Goal: Task Accomplishment & Management: Manage account settings

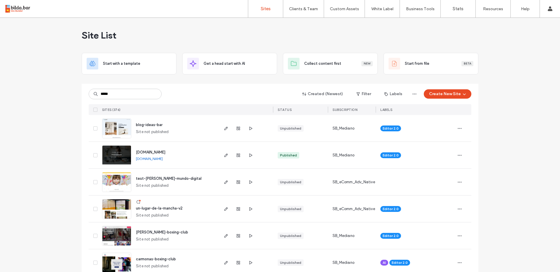
type input "*****"
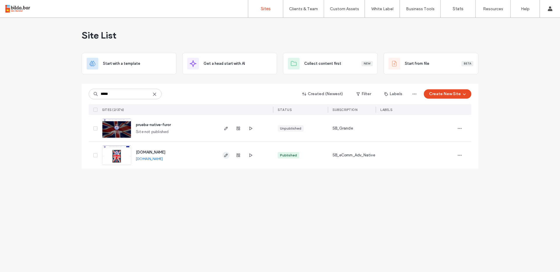
click at [223, 154] on span "button" at bounding box center [226, 155] width 7 height 7
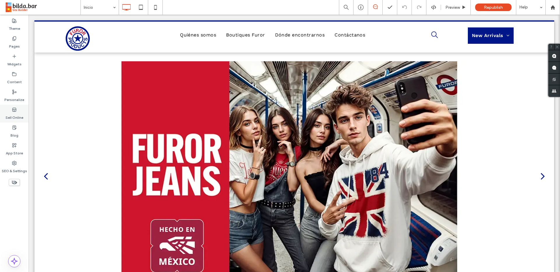
click at [22, 116] on label "Sell Online" at bounding box center [15, 116] width 18 height 8
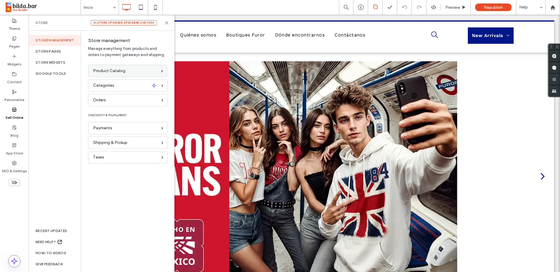
click at [129, 69] on div "Product Catalog" at bounding box center [125, 71] width 64 height 6
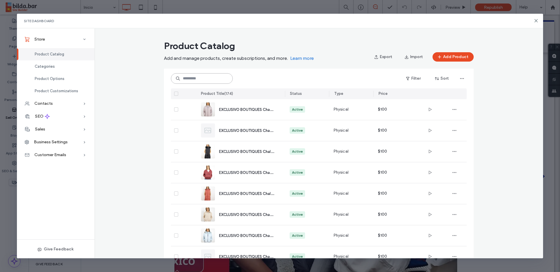
click at [207, 81] on input at bounding box center [202, 78] width 62 height 11
paste input "**********"
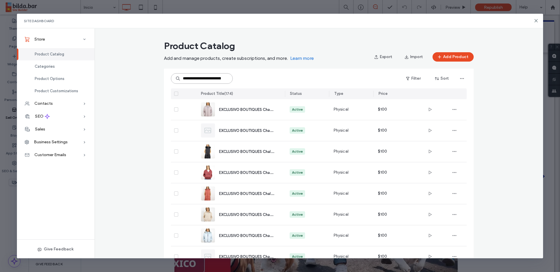
scroll to position [0, 58]
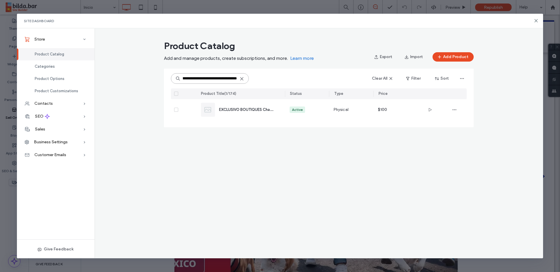
click at [197, 80] on input "**********" at bounding box center [210, 78] width 78 height 11
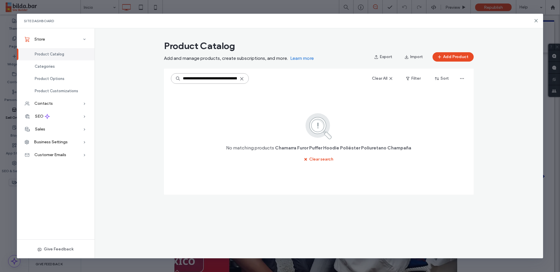
scroll to position [0, 57]
drag, startPoint x: 230, startPoint y: 79, endPoint x: 253, endPoint y: 82, distance: 23.2
click at [249, 82] on input "**********" at bounding box center [210, 78] width 78 height 11
click at [198, 77] on input "**********" at bounding box center [210, 78] width 78 height 11
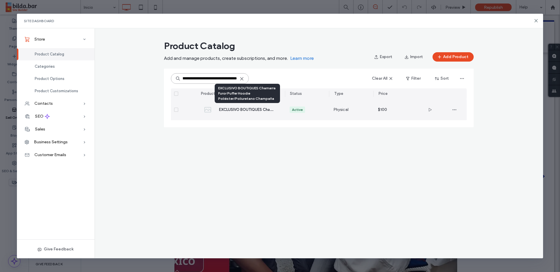
type input "**********"
click at [258, 111] on span "EXCLUSIVO BOUTIQUES Chamarra Furor Puffer Hoodie Poliéster/Poliuretano Champaña" at bounding box center [295, 109] width 153 height 6
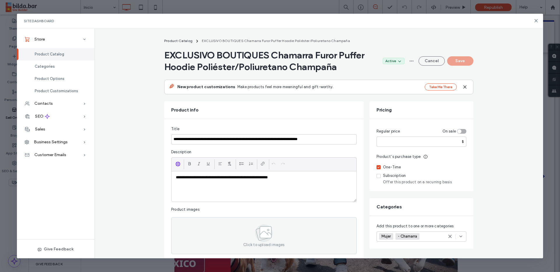
click at [319, 179] on p "**********" at bounding box center [264, 177] width 176 height 5
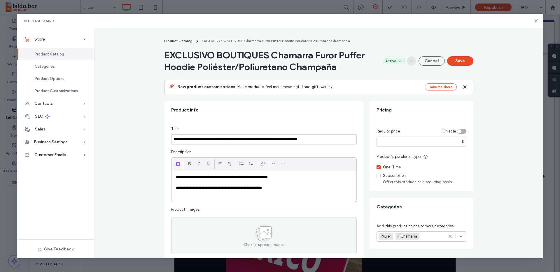
click at [411, 58] on span "button" at bounding box center [411, 60] width 9 height 9
click at [398, 97] on span "Delete Product" at bounding box center [389, 98] width 27 height 6
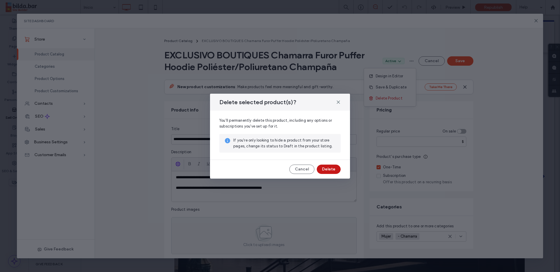
click at [327, 169] on button "Delete" at bounding box center [329, 169] width 24 height 9
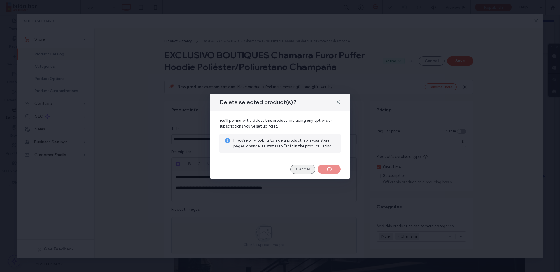
click at [305, 171] on button "Cancel" at bounding box center [302, 169] width 25 height 9
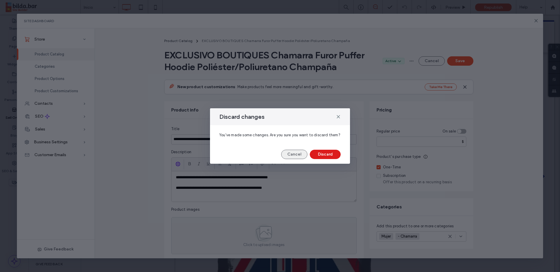
click at [301, 156] on button "Cancel" at bounding box center [294, 154] width 26 height 9
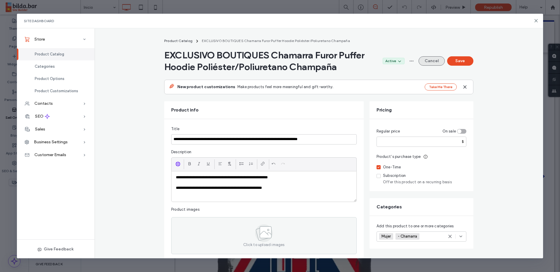
click at [432, 60] on button "Cancel" at bounding box center [432, 60] width 26 height 9
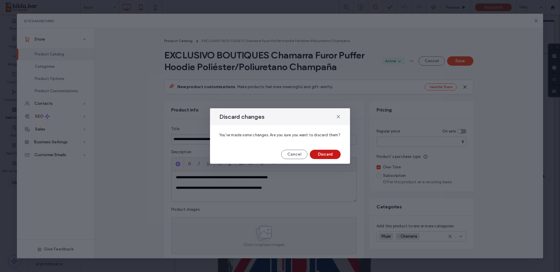
click at [329, 155] on button "Discard" at bounding box center [325, 154] width 31 height 9
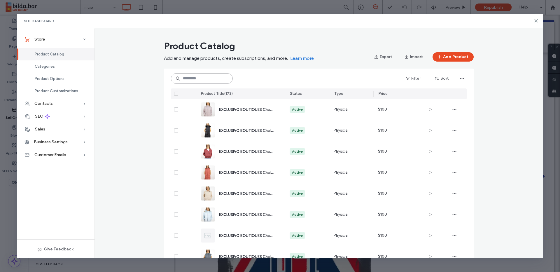
click at [233, 77] on input at bounding box center [202, 78] width 62 height 11
paste input "**********"
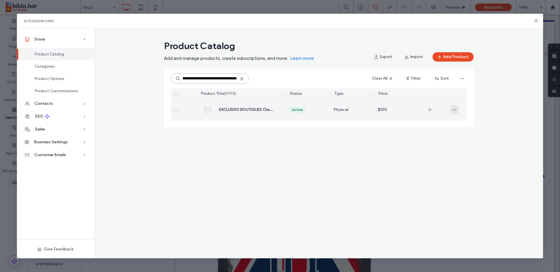
type input "**********"
click at [450, 111] on span "button" at bounding box center [454, 109] width 9 height 9
click at [466, 151] on div "Delete Product" at bounding box center [476, 146] width 52 height 11
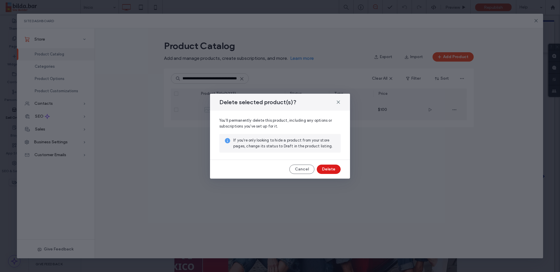
click at [334, 175] on div "Delete selected product(s)? You'll permanently delete this product, including a…" at bounding box center [280, 136] width 140 height 85
click at [334, 171] on button "Delete" at bounding box center [329, 169] width 24 height 9
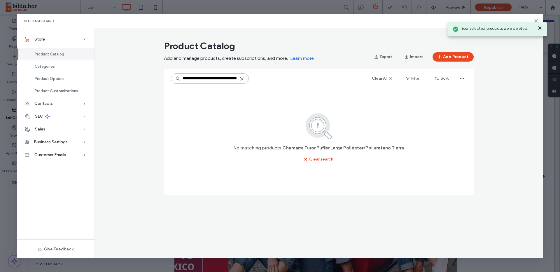
click at [241, 82] on input "**********" at bounding box center [210, 78] width 78 height 11
click at [242, 80] on icon at bounding box center [241, 78] width 5 height 5
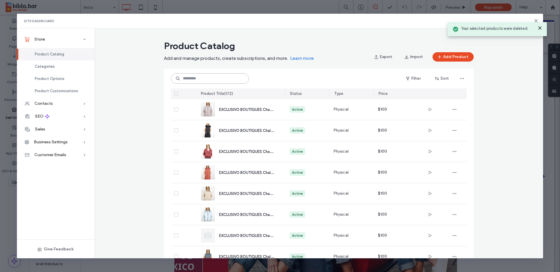
scroll to position [0, 0]
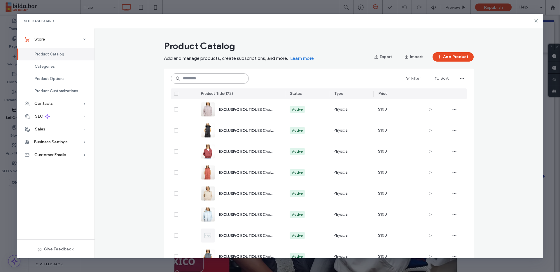
click at [210, 81] on input at bounding box center [210, 78] width 78 height 11
paste input "**********"
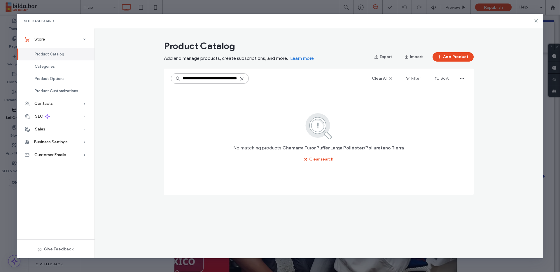
click at [206, 78] on input "**********" at bounding box center [210, 78] width 78 height 11
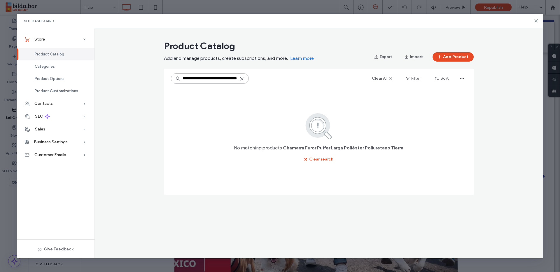
scroll to position [0, 0]
drag, startPoint x: 227, startPoint y: 80, endPoint x: 126, endPoint y: 81, distance: 100.9
click at [171, 81] on input "**********" at bounding box center [210, 78] width 78 height 11
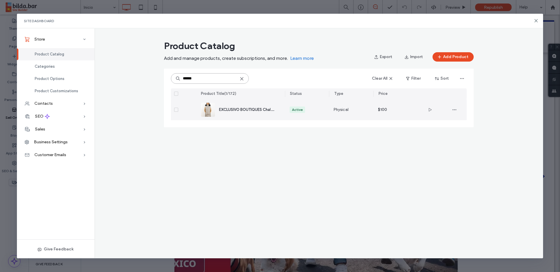
type input "******"
click at [229, 112] on div "EXCLUSIVO BOUTIQUES Chaleco Furor Puffer Largo Hoodie Poliamida Tierra" at bounding box center [247, 109] width 57 height 6
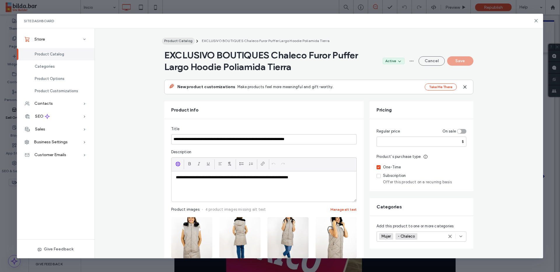
click at [186, 42] on span "Product Catalog" at bounding box center [178, 41] width 28 height 4
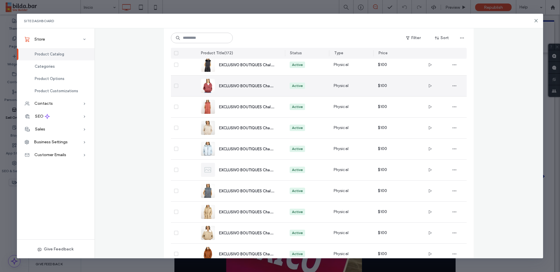
scroll to position [67, 0]
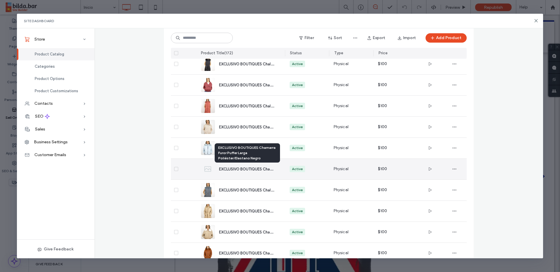
click at [251, 168] on span "EXCLUSIVO BOUTIQUES Chamarra Furor Puffer Larga Poliéster/Elastano Negro" at bounding box center [287, 169] width 137 height 6
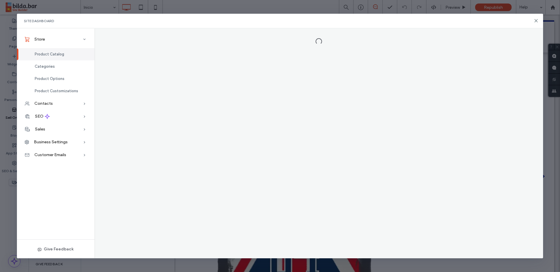
scroll to position [0, 0]
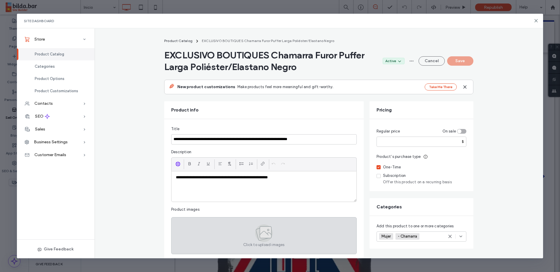
click at [286, 239] on div "Click to upload images" at bounding box center [264, 235] width 186 height 37
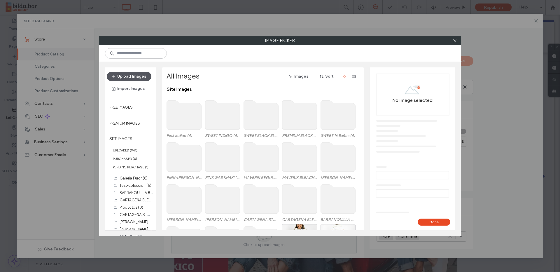
click at [141, 75] on button "Upload Images" at bounding box center [129, 76] width 45 height 9
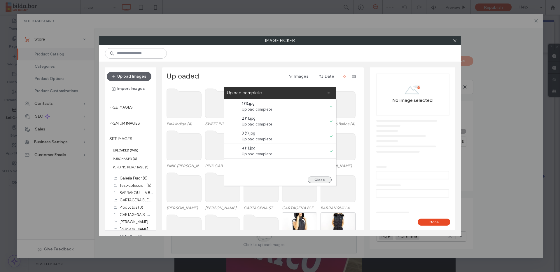
click at [318, 180] on button "Close" at bounding box center [320, 179] width 24 height 6
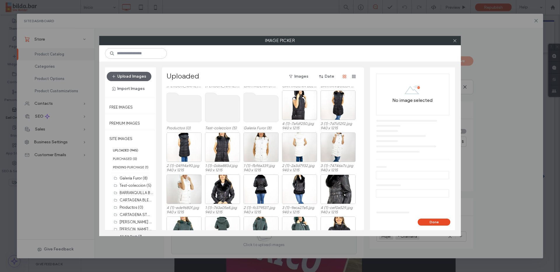
scroll to position [124, 0]
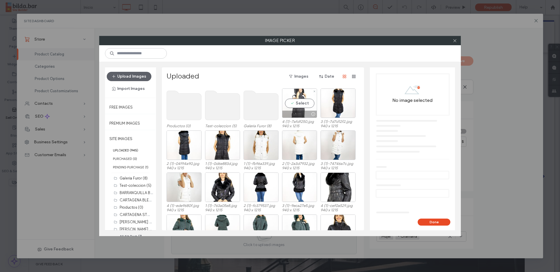
click at [300, 102] on div "Select" at bounding box center [299, 102] width 35 height 29
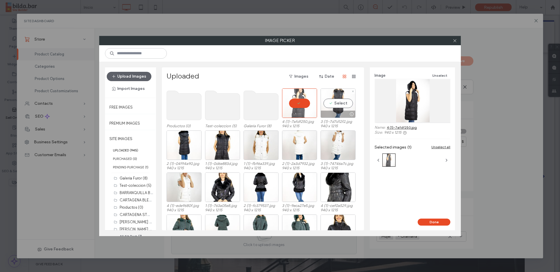
click at [333, 100] on div "Select" at bounding box center [338, 102] width 35 height 29
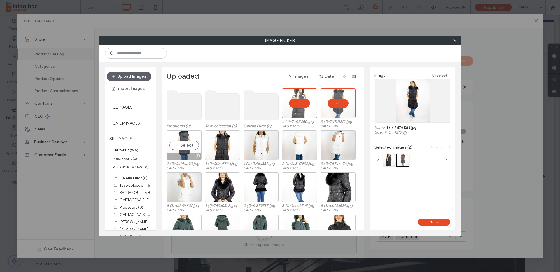
click at [191, 140] on div "Select" at bounding box center [184, 144] width 35 height 29
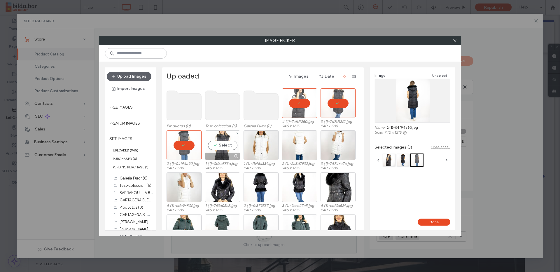
drag, startPoint x: 218, startPoint y: 147, endPoint x: 239, endPoint y: 149, distance: 20.8
click at [218, 147] on div "Select" at bounding box center [222, 144] width 35 height 29
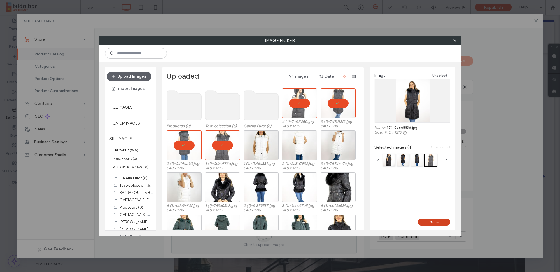
click at [428, 221] on button "Done" at bounding box center [434, 221] width 33 height 7
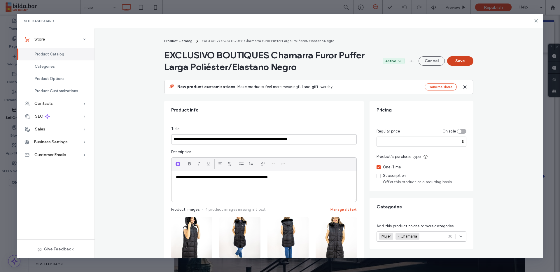
click at [459, 61] on button "Save" at bounding box center [460, 60] width 26 height 9
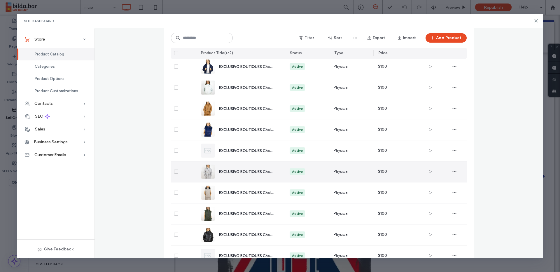
scroll to position [341, 0]
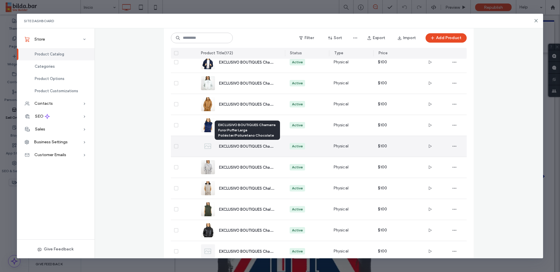
click at [256, 148] on div "EXCLUSIVO BOUTIQUES Chamarra Furor Puffer Larga Poliéster/Poliuretano Chocolate" at bounding box center [247, 146] width 57 height 6
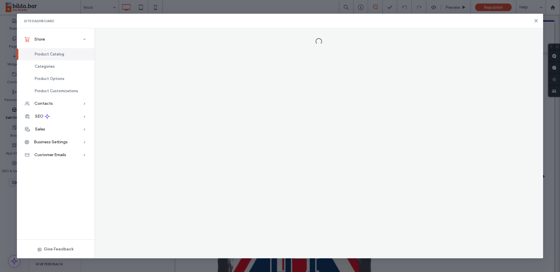
scroll to position [0, 0]
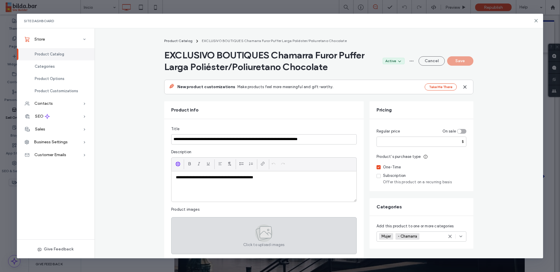
click at [317, 224] on div "Click to upload images" at bounding box center [264, 235] width 186 height 37
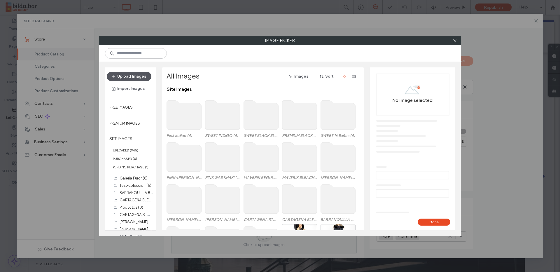
click at [125, 78] on button "Upload Images" at bounding box center [129, 76] width 45 height 9
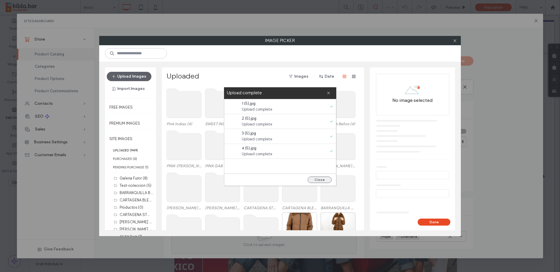
click at [314, 181] on button "Close" at bounding box center [320, 179] width 24 height 6
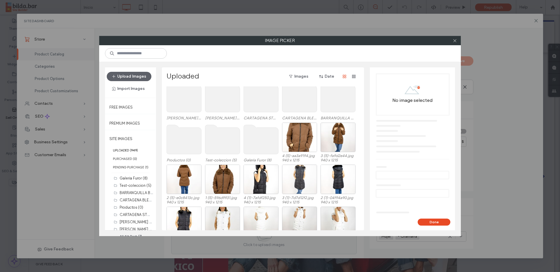
scroll to position [91, 0]
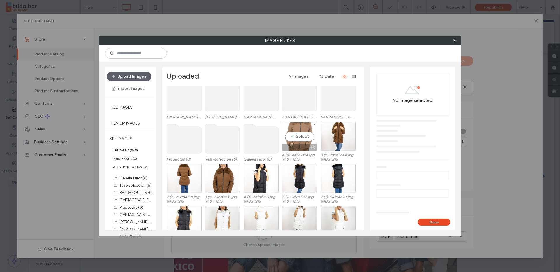
click at [296, 138] on div "Select" at bounding box center [299, 136] width 35 height 29
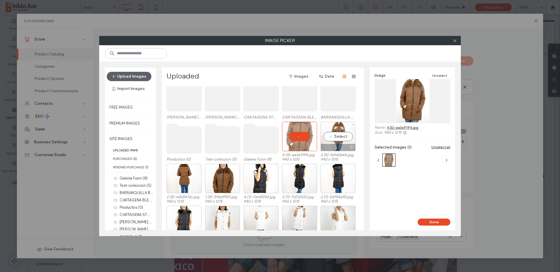
click at [329, 139] on div "Select" at bounding box center [338, 136] width 35 height 29
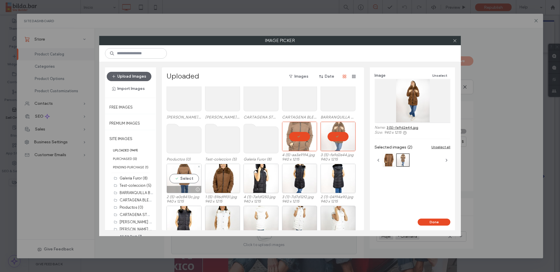
click at [176, 176] on div "Select" at bounding box center [184, 178] width 35 height 29
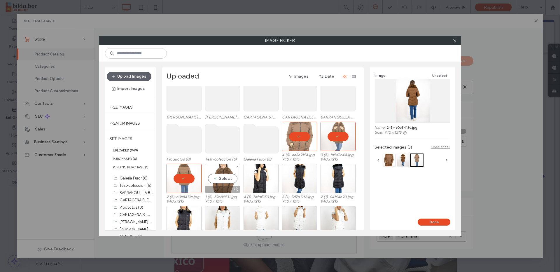
click at [232, 176] on div "Select" at bounding box center [222, 178] width 35 height 29
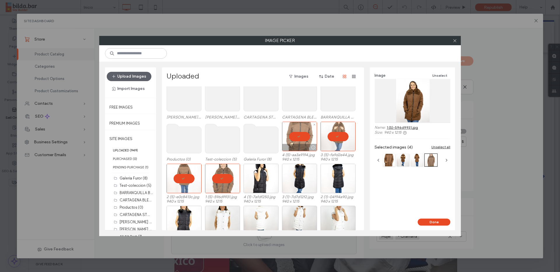
click at [294, 136] on div at bounding box center [299, 136] width 35 height 29
click at [335, 136] on div at bounding box center [338, 136] width 35 height 29
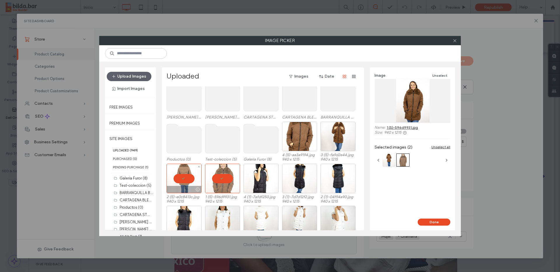
click at [189, 178] on div at bounding box center [184, 178] width 35 height 29
click at [186, 182] on div "Select" at bounding box center [184, 178] width 35 height 29
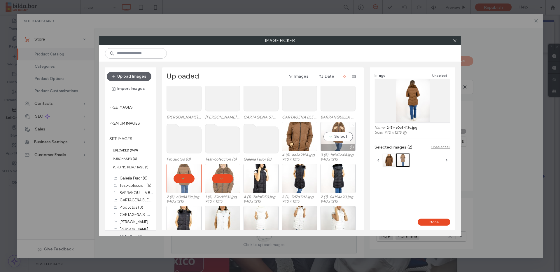
click at [335, 139] on div "Select" at bounding box center [338, 136] width 35 height 29
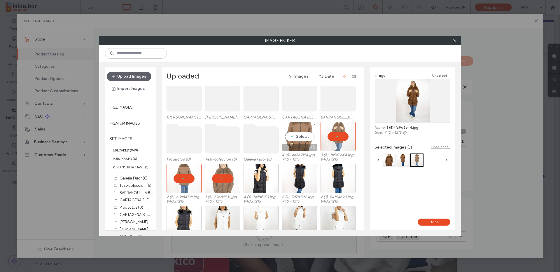
click at [305, 141] on div "Select" at bounding box center [299, 136] width 35 height 29
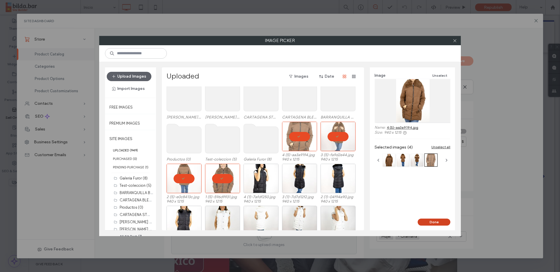
click at [431, 221] on button "Done" at bounding box center [434, 221] width 33 height 7
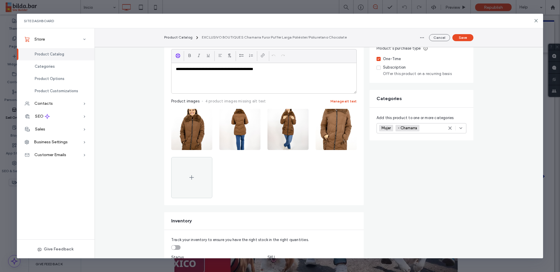
scroll to position [67, 0]
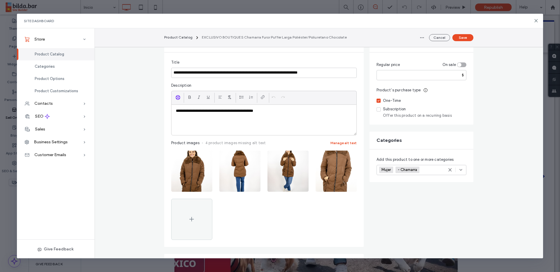
click at [464, 29] on div "Product Catalog EXCLUSIVO BOUTIQUES Chamarra Furor Puffer Larga Poliéster/Poliu…" at bounding box center [318, 37] width 323 height 19
click at [466, 37] on button "Save" at bounding box center [462, 37] width 21 height 7
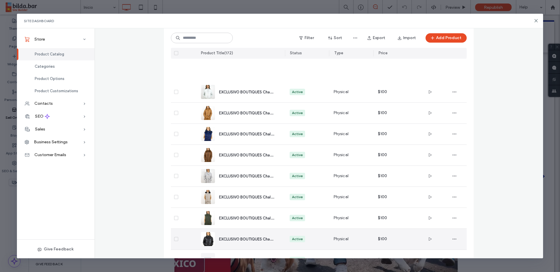
scroll to position [432, 0]
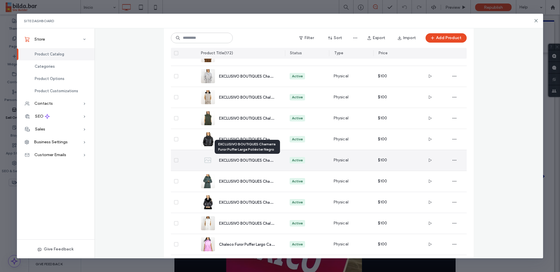
click at [253, 163] on div "EXCLUSIVO BOUTIQUES Chamarra Furor Puffer Larga Poliéster Negro" at bounding box center [247, 160] width 57 height 6
